Goal: Task Accomplishment & Management: Manage account settings

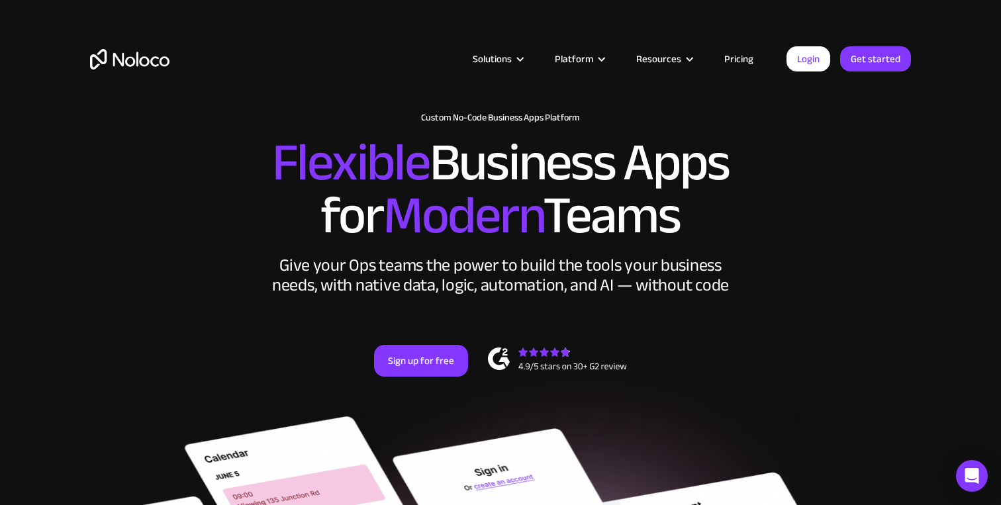
click at [815, 72] on div "Solutions Use Cases Business Types Project Management Keep track of customers, …" at bounding box center [501, 72] width 848 height 78
click at [811, 56] on link "Login" at bounding box center [809, 58] width 44 height 25
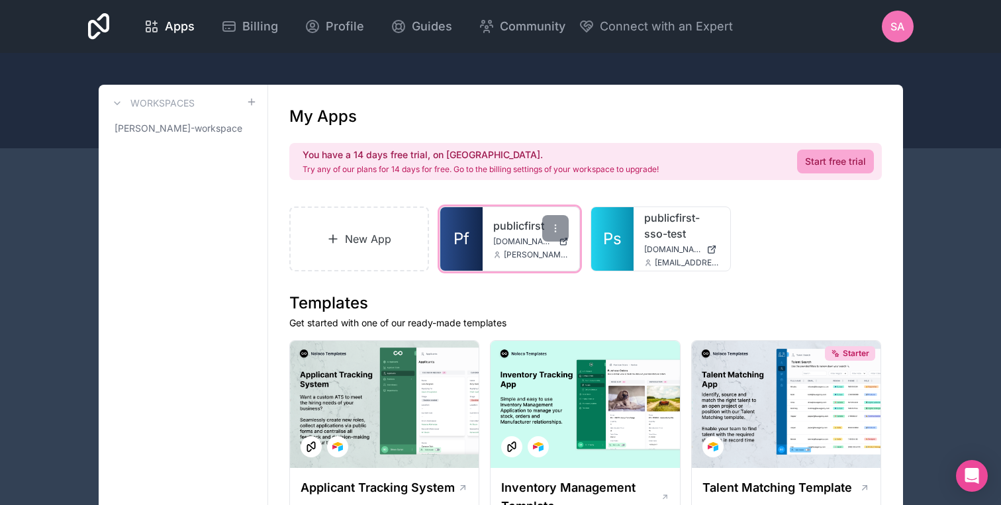
click at [513, 239] on span "finances.publicfirst.co.uk" at bounding box center [523, 241] width 60 height 11
click at [891, 19] on span "SA" at bounding box center [898, 27] width 14 height 16
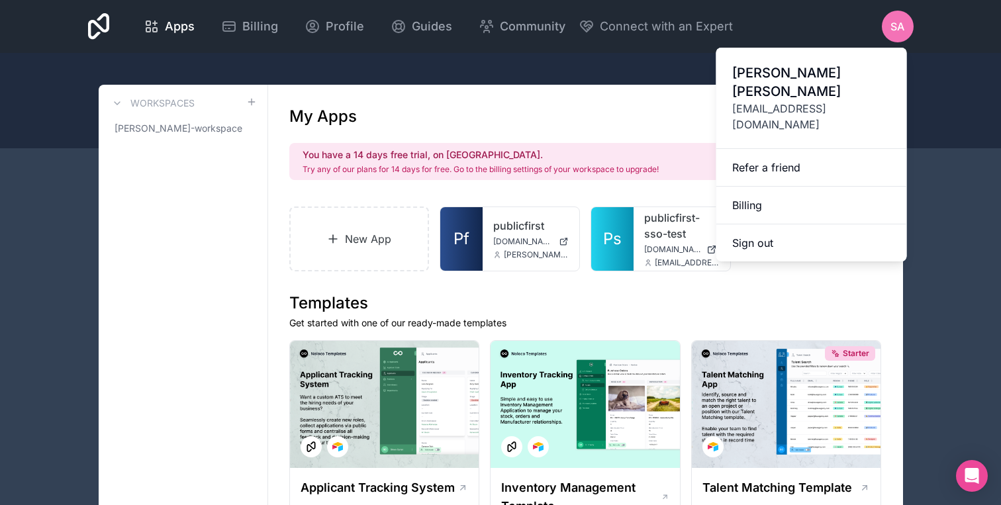
click at [789, 101] on span "simon_admin@publicfirst.co.uk" at bounding box center [811, 117] width 159 height 32
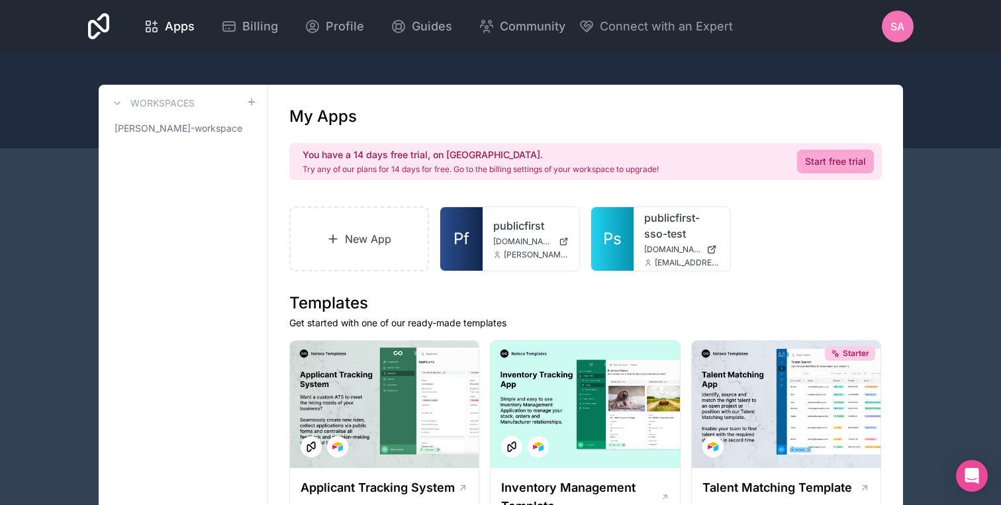
click at [332, 239] on icon at bounding box center [332, 238] width 13 height 13
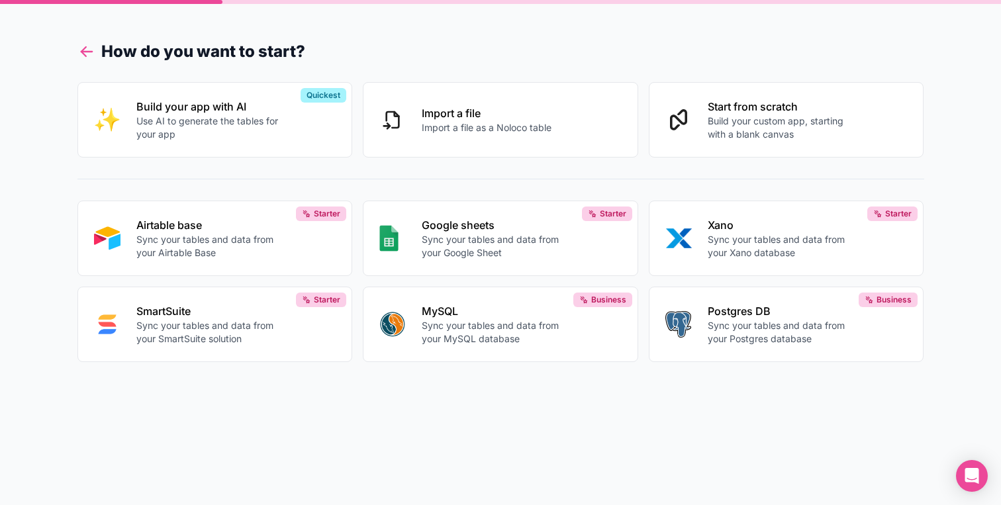
click at [87, 50] on icon at bounding box center [86, 51] width 19 height 19
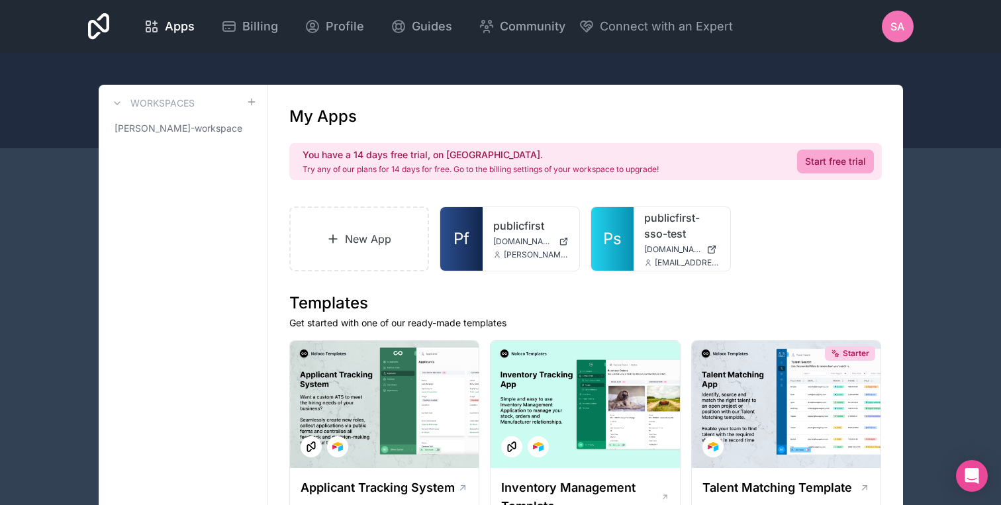
click at [891, 29] on span "SA" at bounding box center [898, 27] width 14 height 16
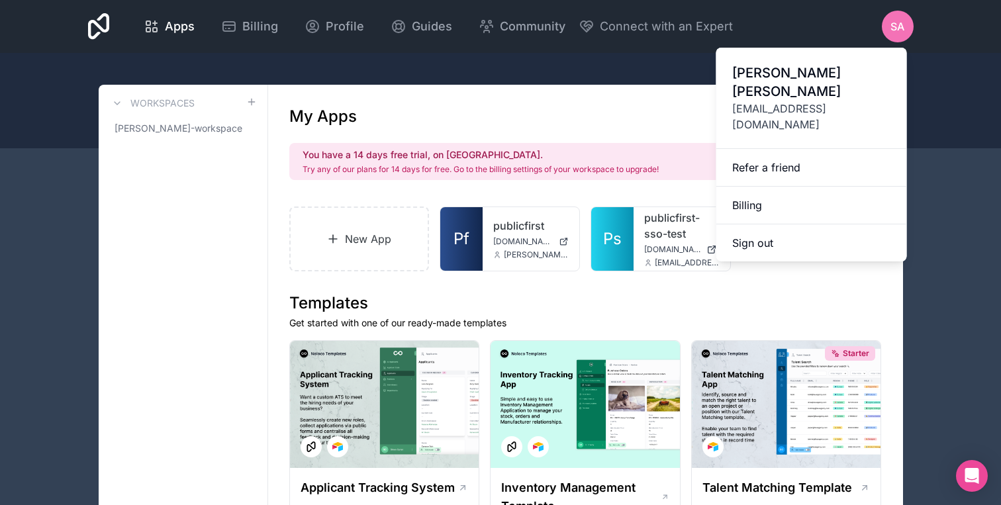
click at [814, 101] on span "simon_admin@publicfirst.co.uk" at bounding box center [811, 117] width 159 height 32
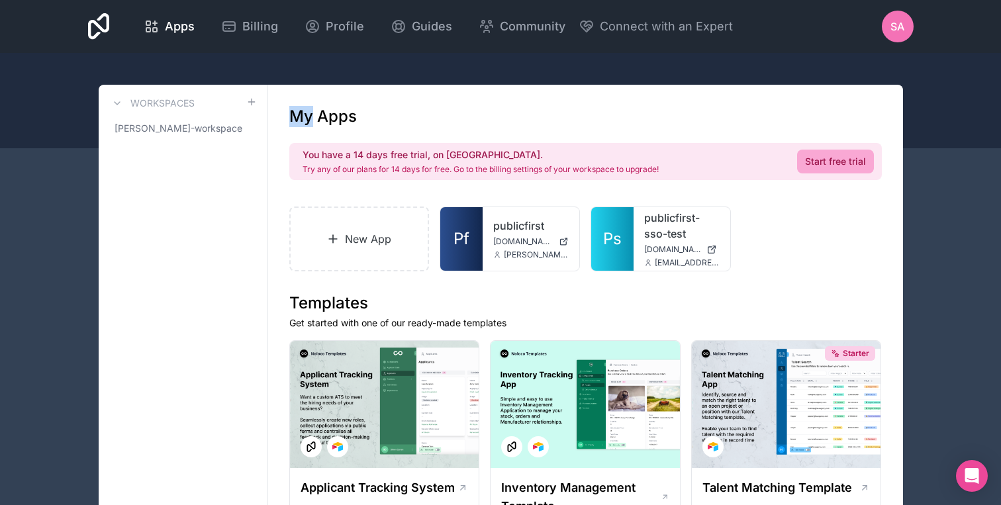
click at [893, 25] on span "SA" at bounding box center [898, 27] width 14 height 16
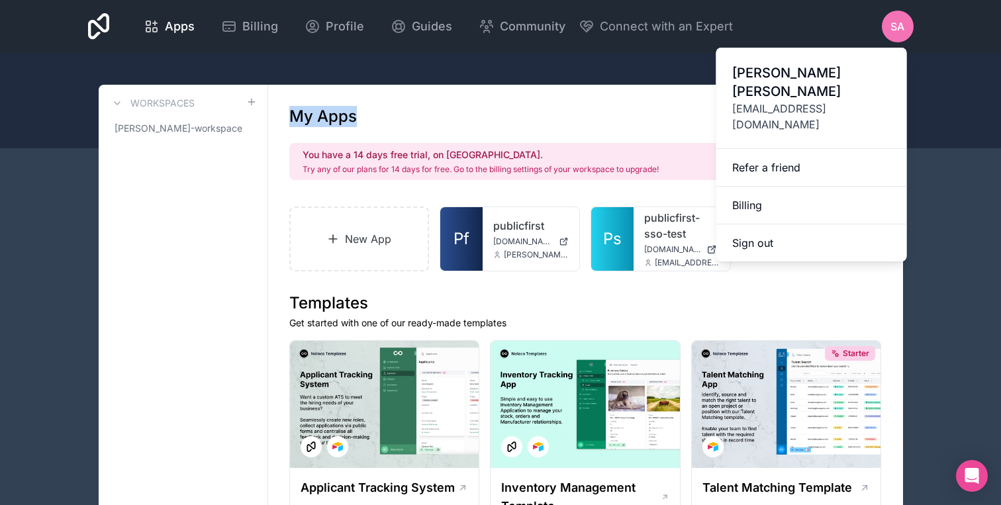
drag, startPoint x: 734, startPoint y: 90, endPoint x: 894, endPoint y: 95, distance: 160.4
click at [894, 95] on div "Simon Andree simon_admin@publicfirst.co.uk" at bounding box center [812, 98] width 191 height 101
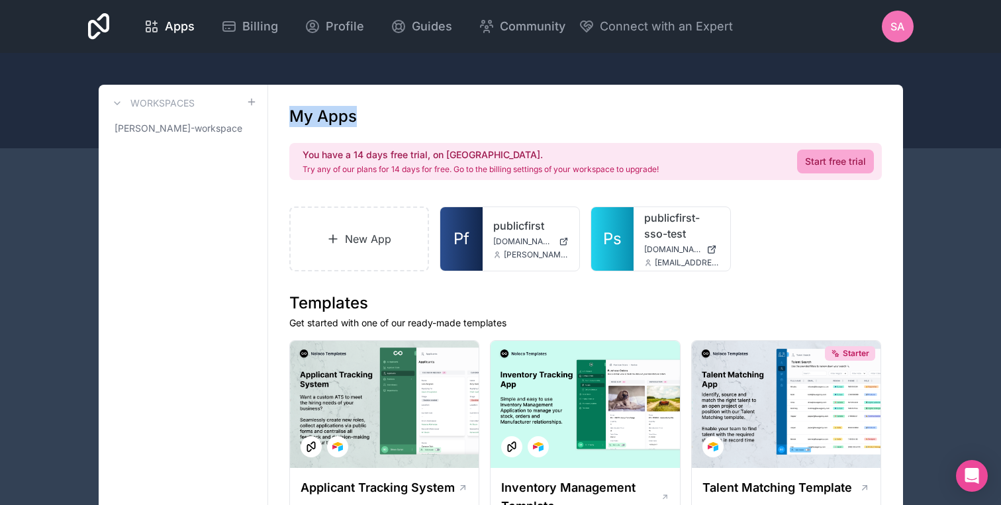
copy span "simon_admin@publicfirst.co.uk"
click at [900, 30] on span "SA" at bounding box center [898, 27] width 14 height 16
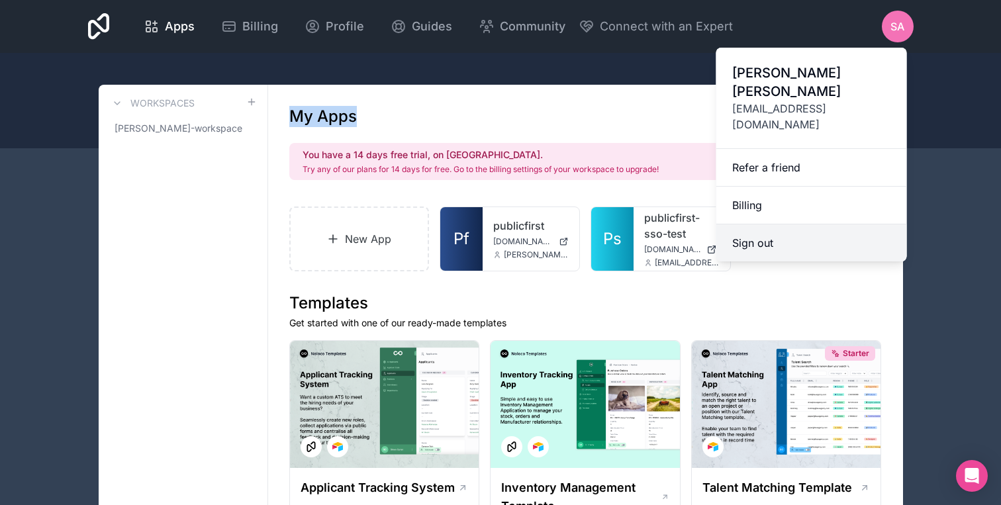
click at [750, 225] on button "Sign out" at bounding box center [812, 243] width 191 height 37
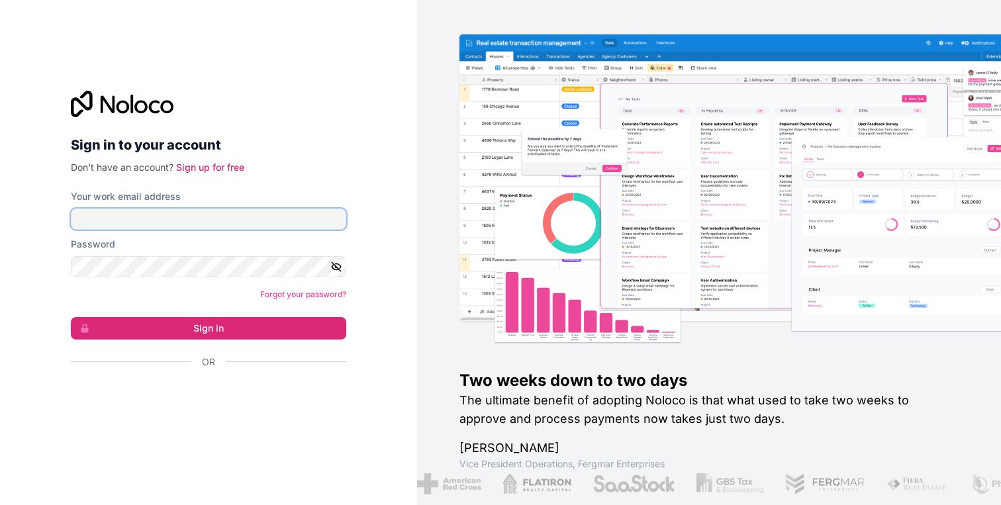
click at [165, 215] on input "Your work email address" at bounding box center [208, 219] width 275 height 21
type input "[PERSON_NAME][EMAIL_ADDRESS][DOMAIN_NAME]"
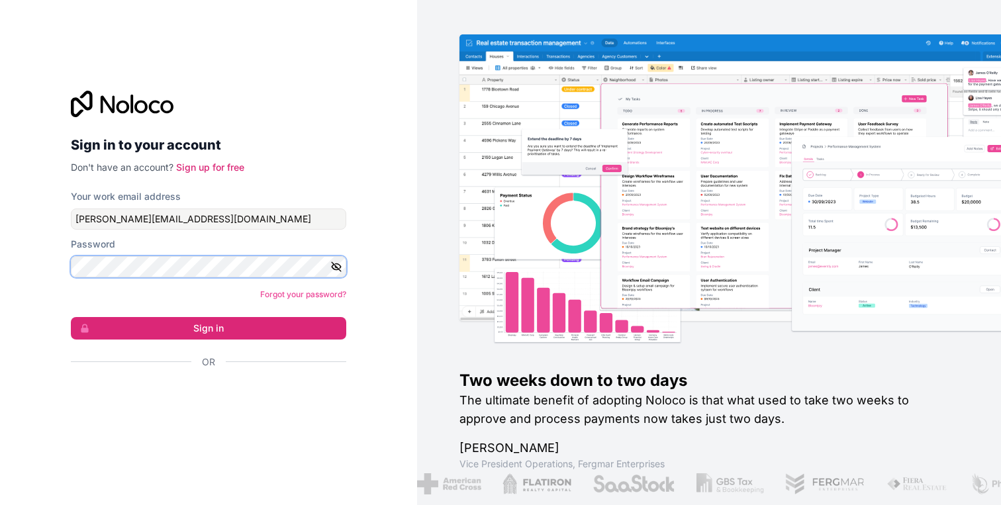
click at [71, 317] on button "Sign in" at bounding box center [208, 328] width 275 height 23
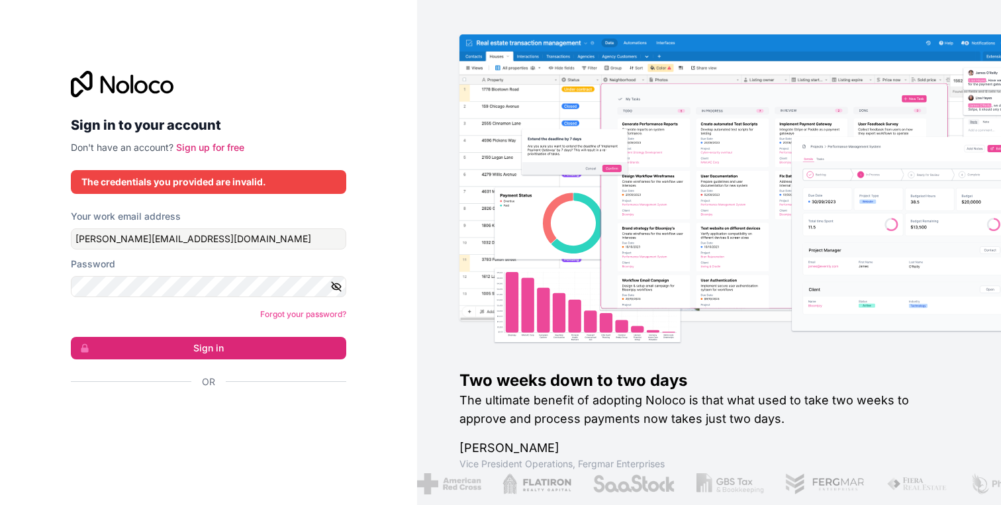
click at [167, 264] on div "Password" at bounding box center [208, 264] width 275 height 13
click at [71, 337] on button "Sign in" at bounding box center [208, 348] width 275 height 23
click at [189, 347] on button "Sign in" at bounding box center [208, 348] width 275 height 23
click at [295, 313] on link "Forgot your password?" at bounding box center [303, 314] width 86 height 10
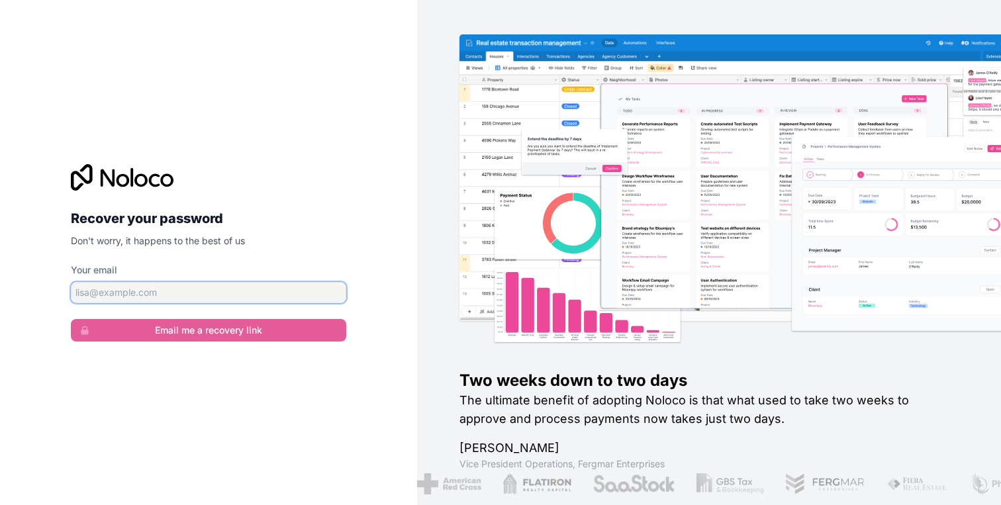
click at [224, 299] on input "Your email" at bounding box center [208, 292] width 275 height 21
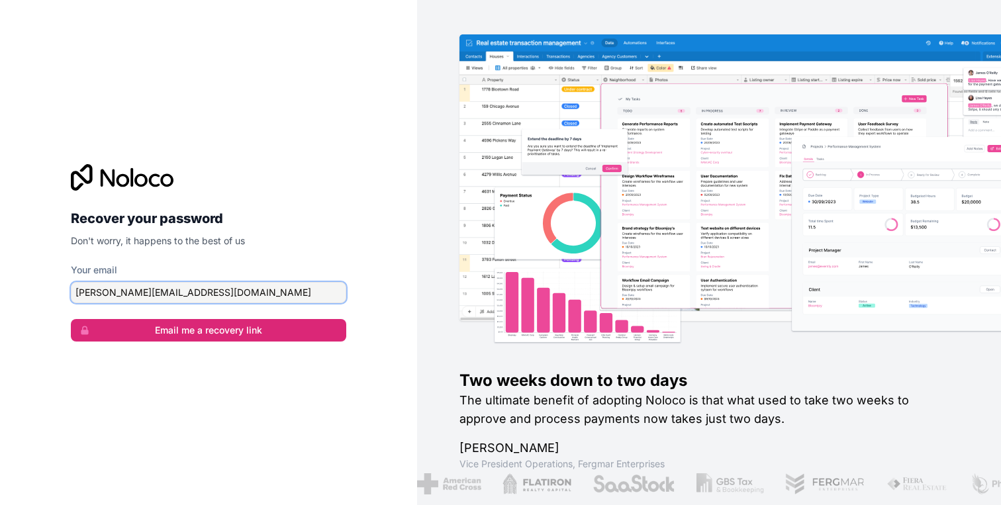
type input "simon@redtrain.it"
click at [285, 318] on form "Your email simon@redtrain.it Email me a recovery link" at bounding box center [208, 303] width 275 height 78
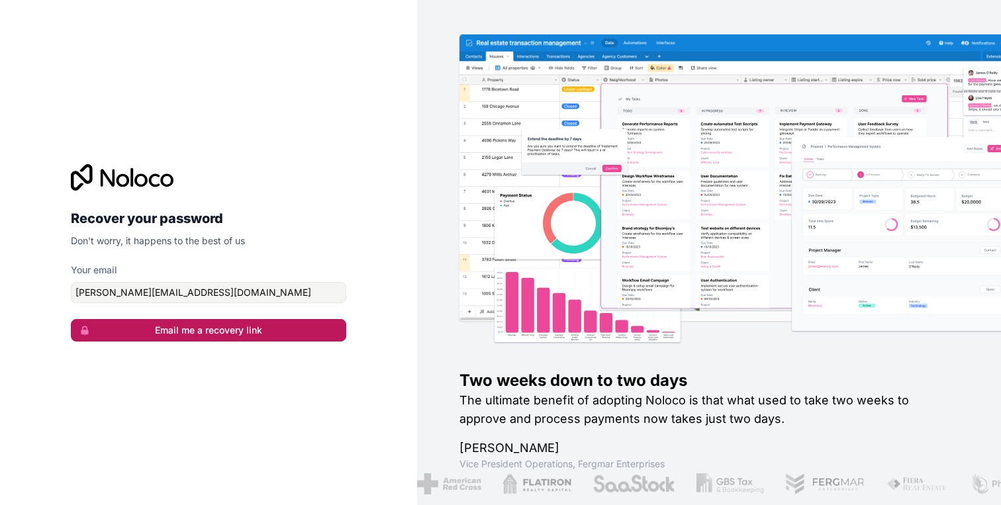
click at [272, 319] on button "Email me a recovery link" at bounding box center [208, 330] width 275 height 23
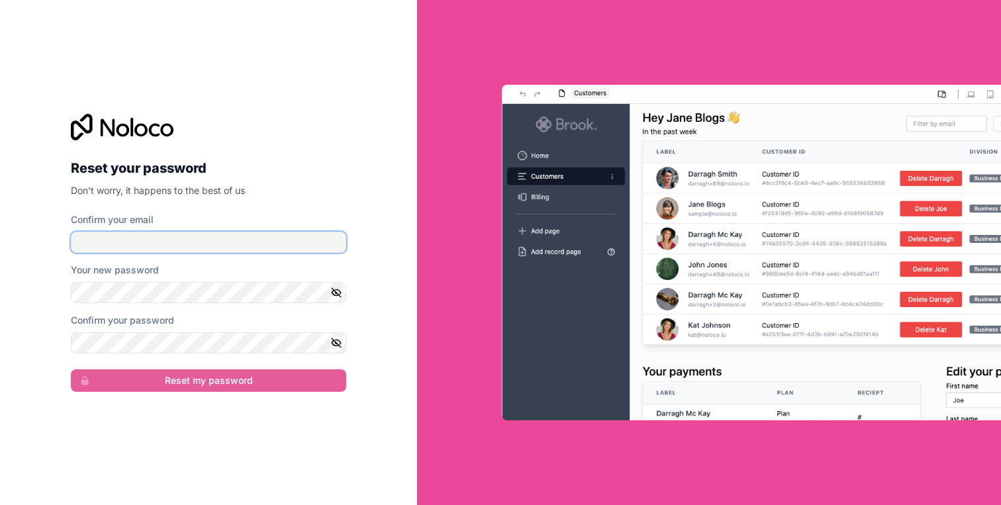
click at [141, 242] on input "Confirm your email" at bounding box center [208, 242] width 275 height 21
type input "[PERSON_NAME][EMAIL_ADDRESS][DOMAIN_NAME]"
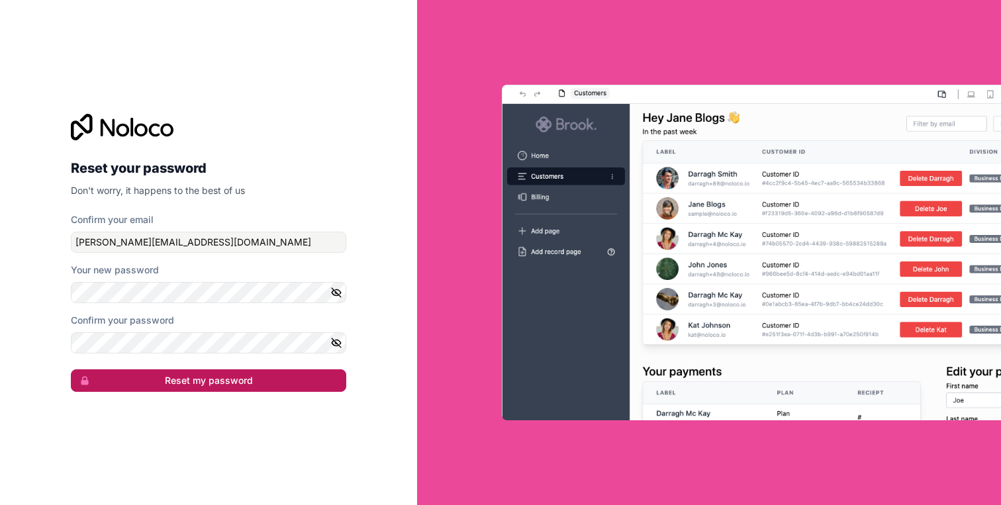
click at [205, 380] on button "Reset my password" at bounding box center [208, 381] width 275 height 23
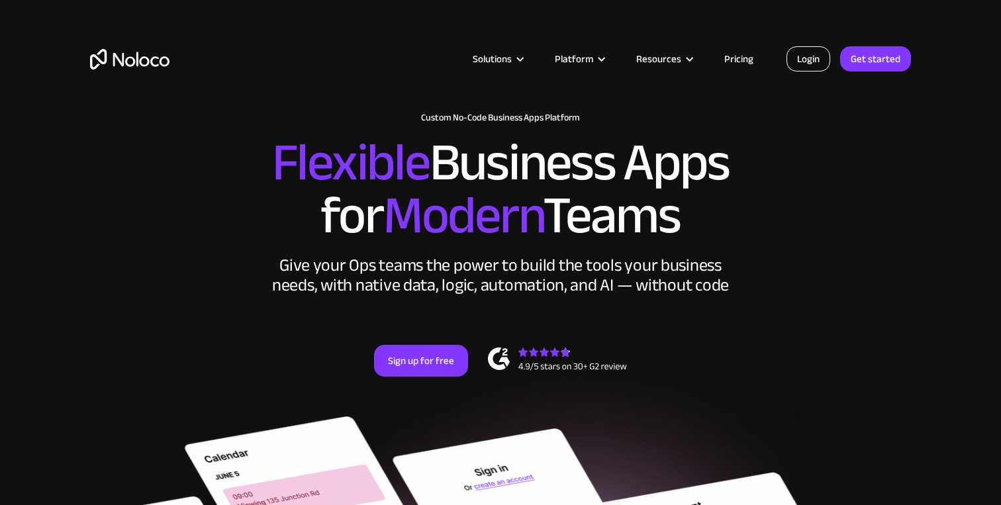
click at [799, 65] on link "Login" at bounding box center [809, 58] width 44 height 25
